Goal: Find specific page/section

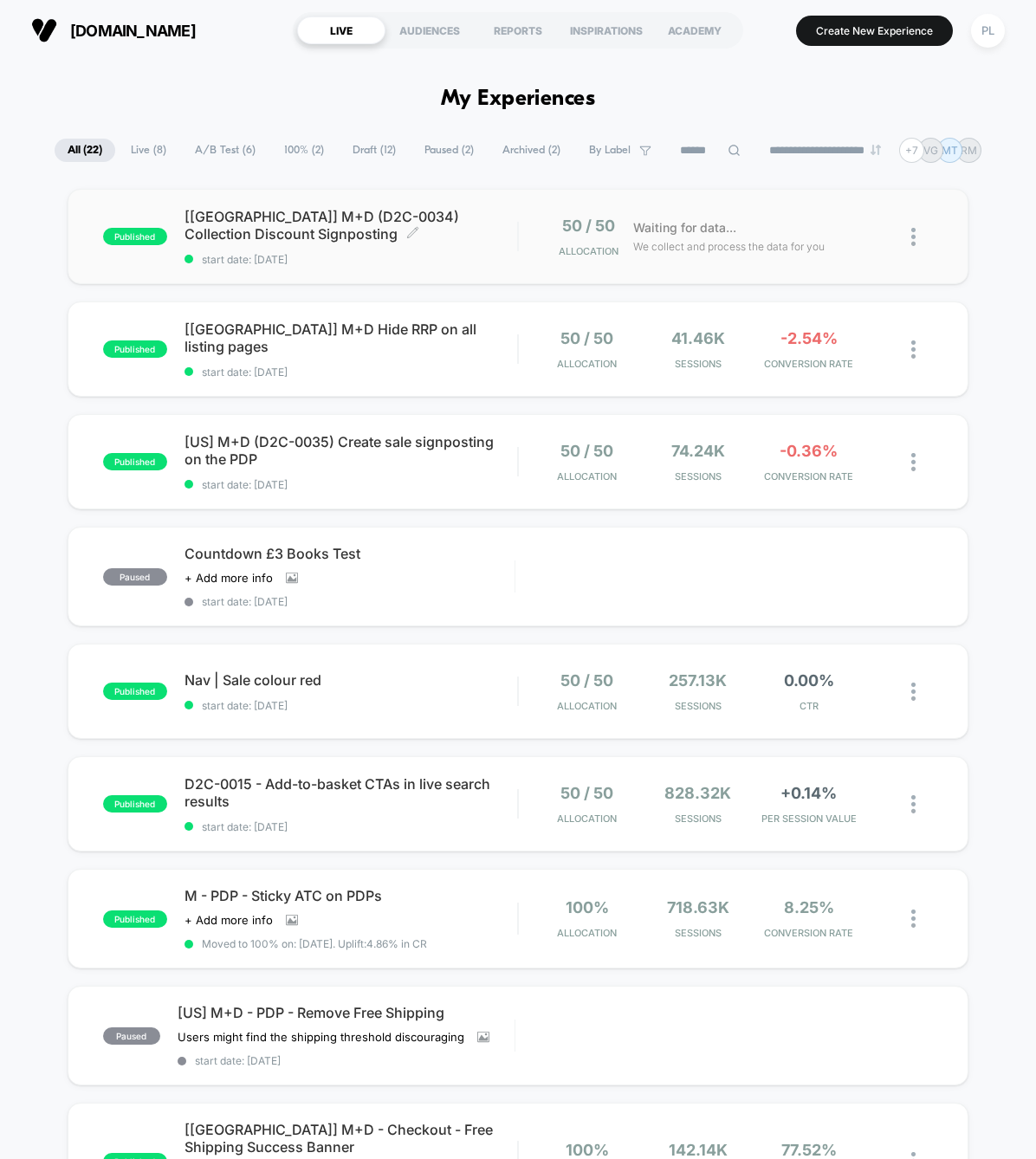
drag, startPoint x: 189, startPoint y: 214, endPoint x: 239, endPoint y: 228, distance: 51.9
click at [239, 228] on span "[[GEOGRAPHIC_DATA]] M+D (D2C-0034) Collection Discount Signposting Click to edi…" at bounding box center [351, 225] width 334 height 35
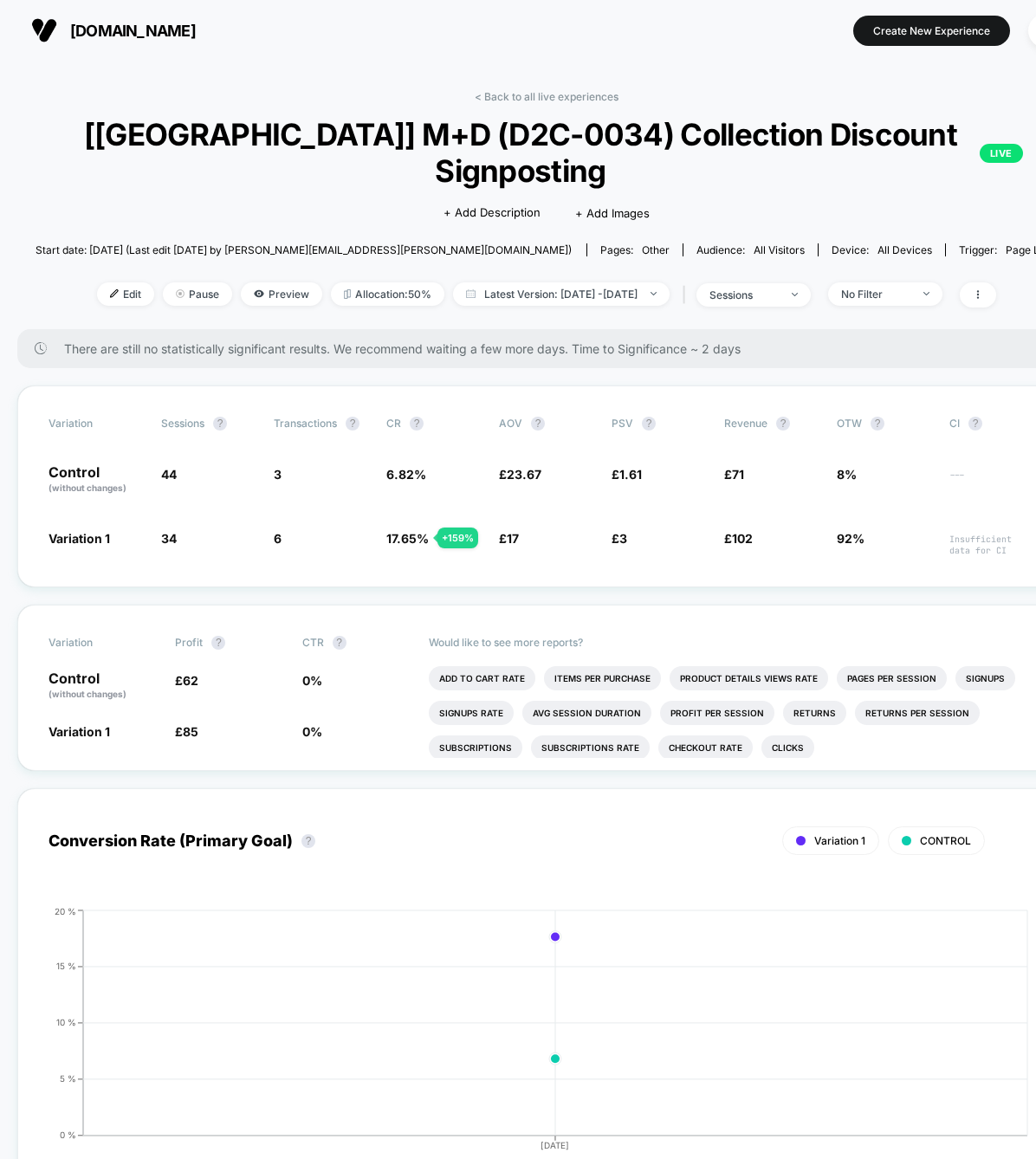
click at [255, 136] on span "[[GEOGRAPHIC_DATA]] M+D (D2C-0034) Collection Discount Signposting LIVE" at bounding box center [546, 152] width 953 height 73
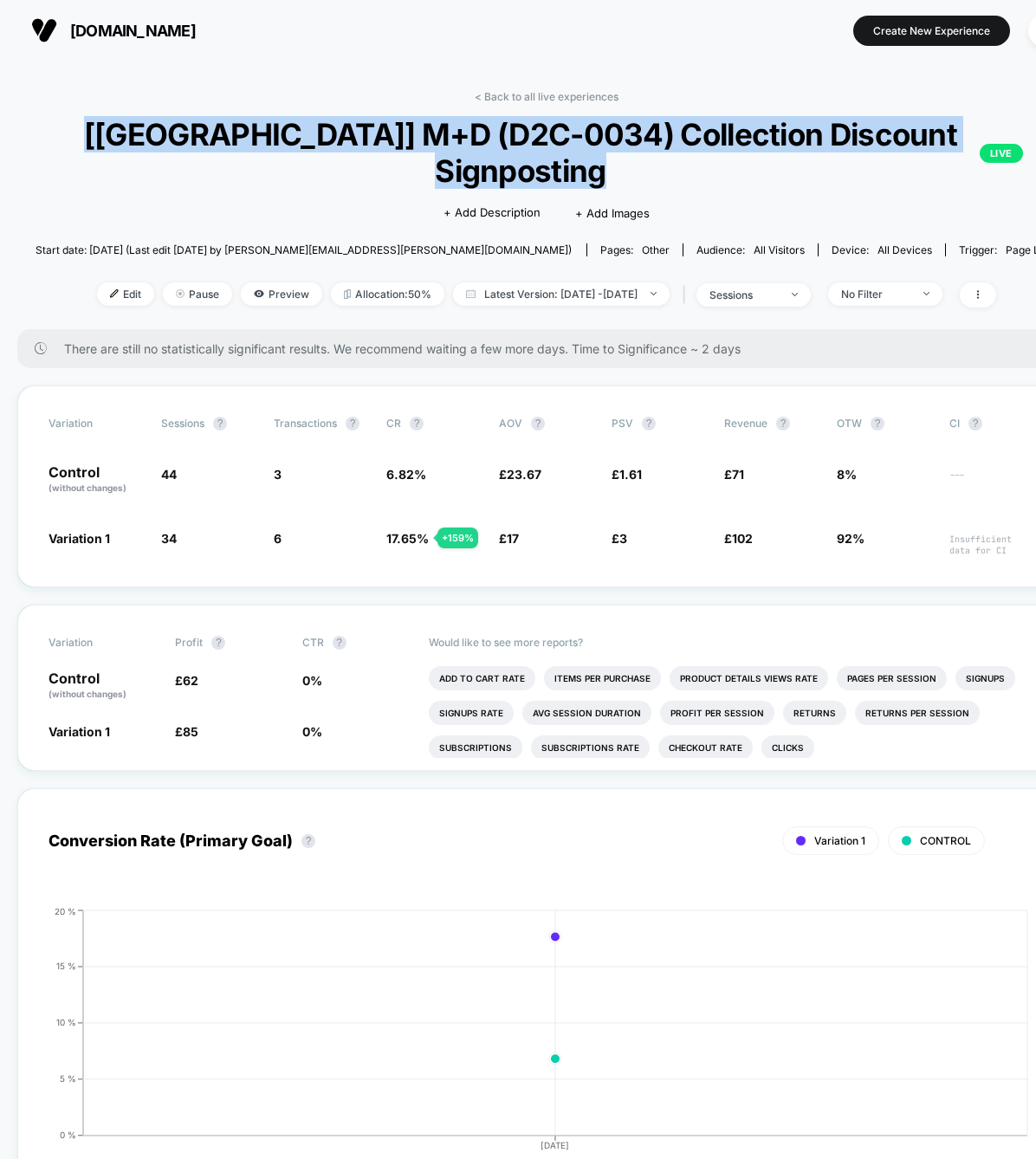
click at [255, 136] on span "[[GEOGRAPHIC_DATA]] M+D (D2C-0034) Collection Discount Signposting LIVE" at bounding box center [546, 152] width 953 height 73
copy span "[[GEOGRAPHIC_DATA]] M+D (D2C-0034) Collection Discount Signposting"
